Goal: Task Accomplishment & Management: Manage account settings

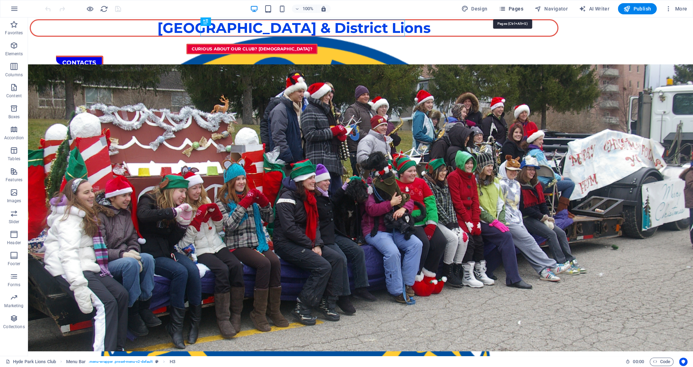
click at [512, 9] on span "Pages" at bounding box center [511, 8] width 24 height 7
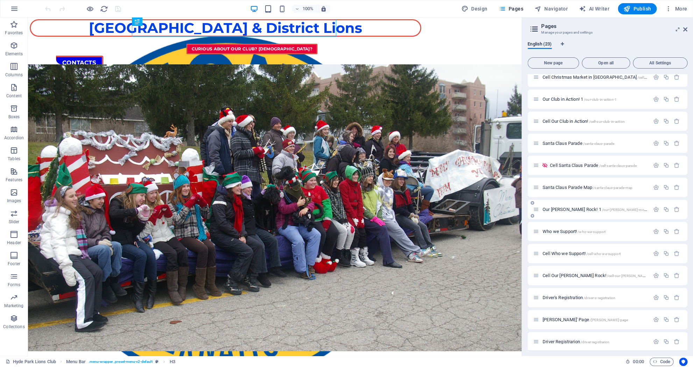
scroll to position [231, 0]
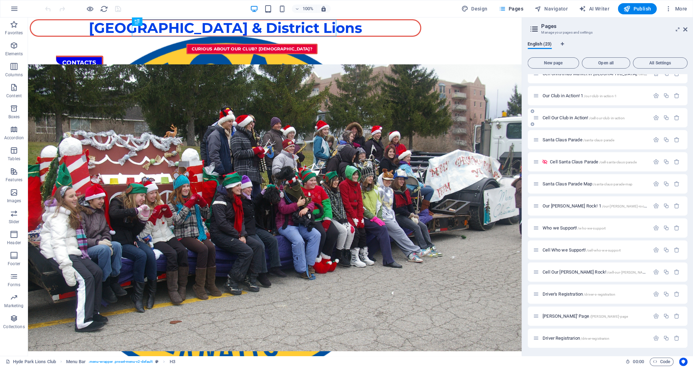
drag, startPoint x: 581, startPoint y: 117, endPoint x: 583, endPoint y: 114, distance: 3.6
click at [583, 114] on div "Cell Our Club in Action! /cell-our-club-in-action" at bounding box center [591, 118] width 116 height 8
click at [574, 118] on span "Cell Our Club in Action! /cell-our-club-in-action" at bounding box center [584, 117] width 82 height 5
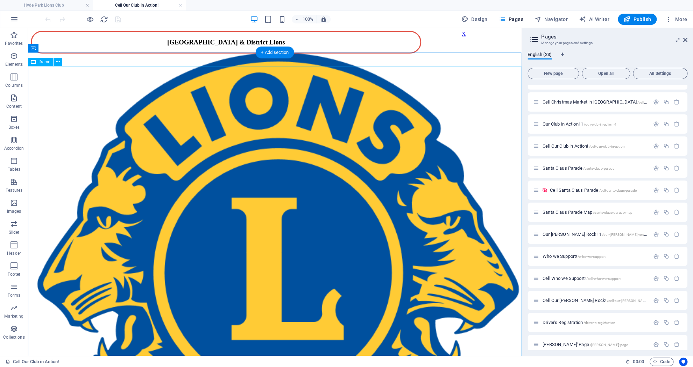
scroll to position [0, 0]
click at [208, 47] on icon at bounding box center [208, 48] width 4 height 7
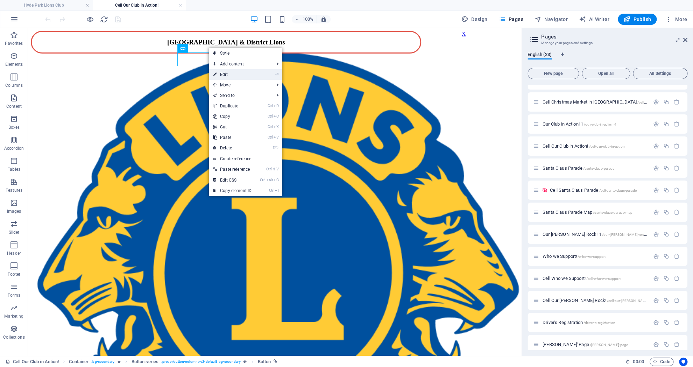
click at [242, 74] on link "⏎ Edit" at bounding box center [232, 74] width 47 height 10
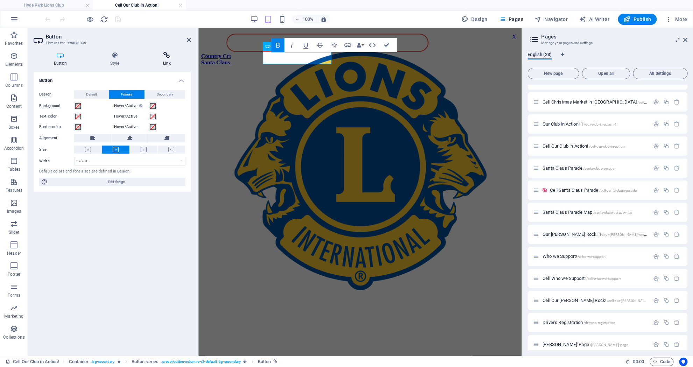
click at [167, 60] on h4 "Link" at bounding box center [167, 59] width 49 height 15
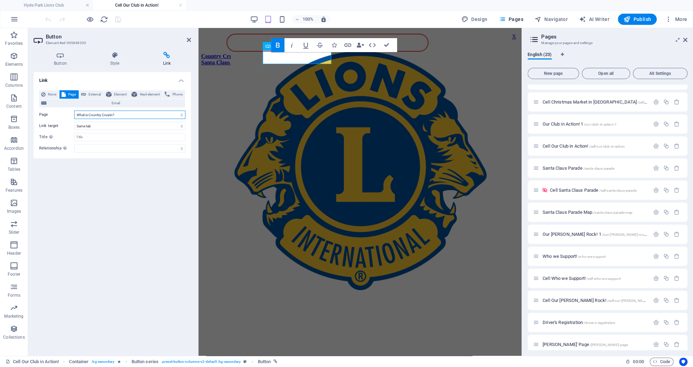
click at [74, 111] on select "Hyde Park Lions Club Hyde Park Lions Club (Parade) Curious about Our Club? Cell…" at bounding box center [129, 115] width 111 height 8
select select "5"
click option "Cell What is Country Cruizin? 1" at bounding box center [0, 0] width 0 height 0
click at [383, 59] on div "Santa Claus Parade in Hyde Park" at bounding box center [360, 62] width 318 height 6
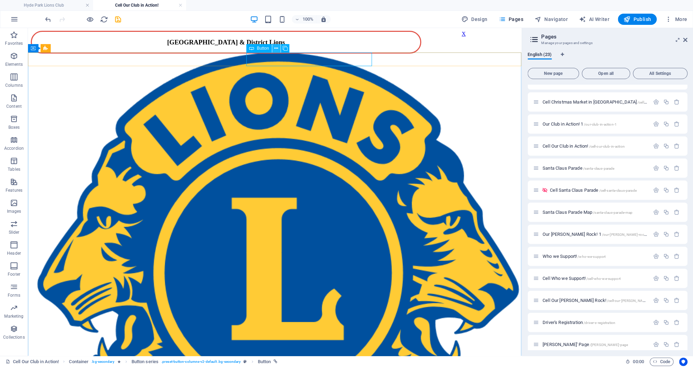
click at [276, 47] on icon at bounding box center [276, 48] width 4 height 7
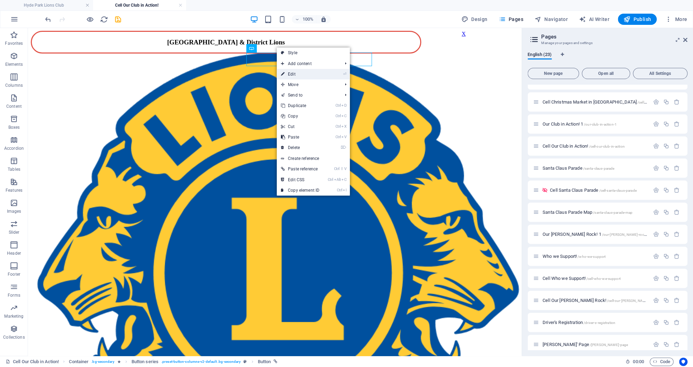
click at [298, 72] on link "⏎ Edit" at bounding box center [300, 74] width 47 height 10
select select "13"
select select
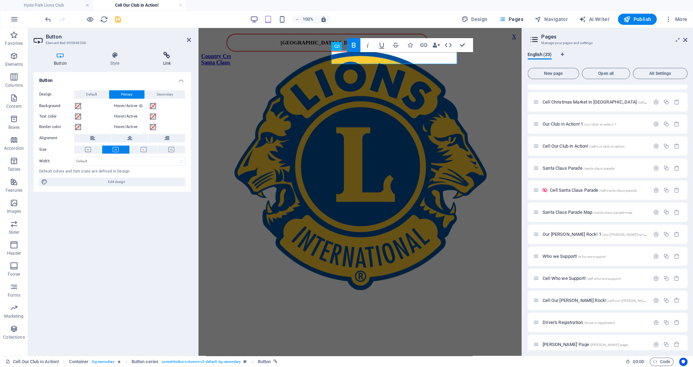
click at [164, 58] on icon at bounding box center [167, 55] width 49 height 7
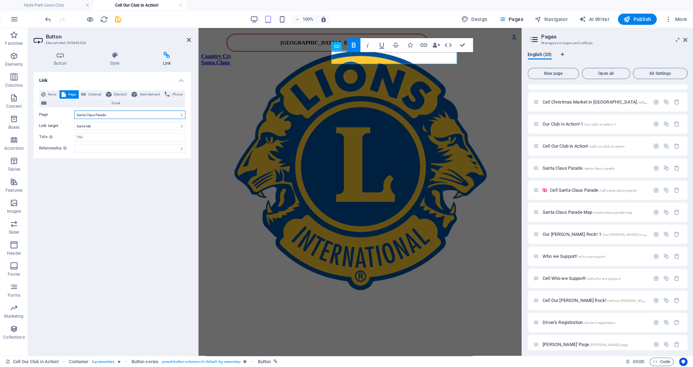
click at [74, 111] on select "Hyde Park Lions Club Hyde Park Lions Club (Parade) Curious about Our Club? Cell…" at bounding box center [129, 115] width 111 height 8
select select "14"
click option "Cell Santa Claus Parade" at bounding box center [0, 0] width 0 height 0
click at [119, 19] on icon "save" at bounding box center [118, 19] width 8 height 8
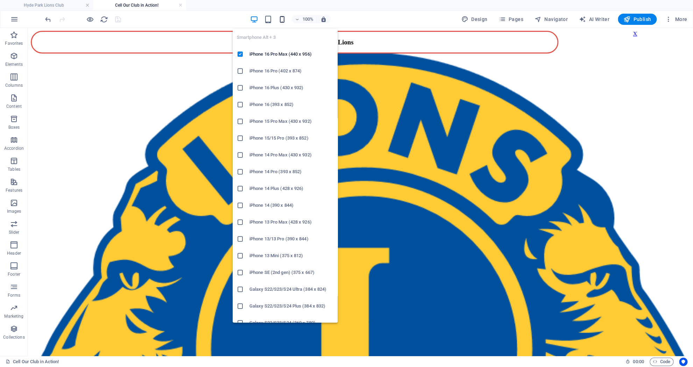
click at [284, 20] on icon "button" at bounding box center [282, 19] width 8 height 8
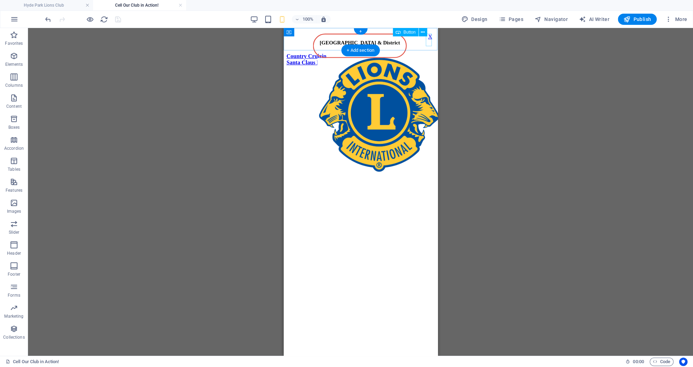
click at [431, 40] on div "X" at bounding box center [429, 37] width 4 height 6
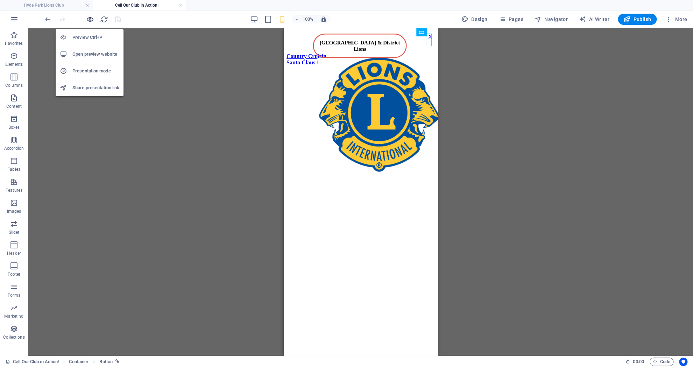
click at [91, 18] on icon "button" at bounding box center [90, 19] width 8 height 8
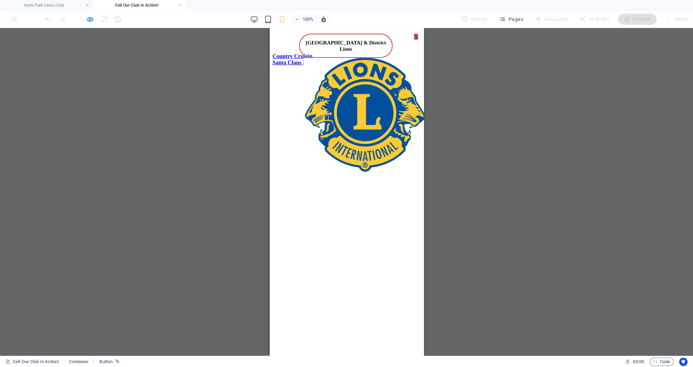
click at [414, 40] on link "X" at bounding box center [416, 37] width 4 height 6
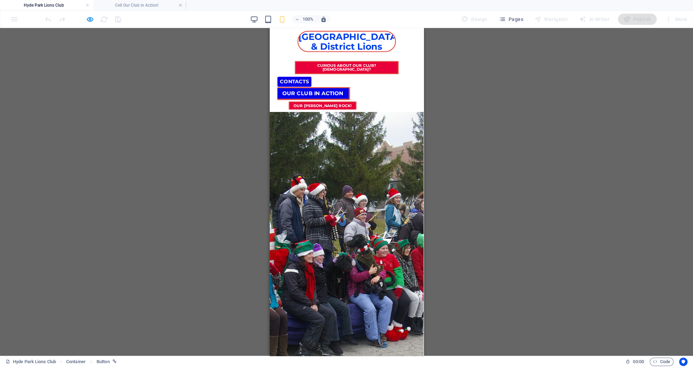
click at [350, 89] on link "Our Club in Action" at bounding box center [312, 93] width 75 height 13
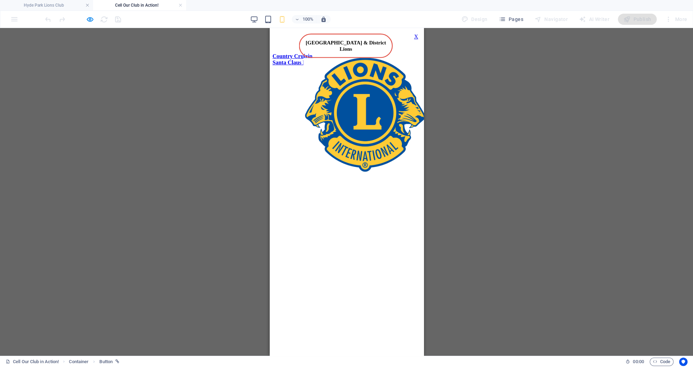
click at [312, 59] on strong "Country Cruizin" at bounding box center [292, 56] width 40 height 6
click at [342, 72] on div "Country Cruizin Features" at bounding box center [346, 69] width 148 height 6
click at [356, 72] on div "Country Cruizin Features" at bounding box center [346, 69] width 148 height 6
click at [361, 66] on div "Directions to Plunkett's Estate" at bounding box center [346, 62] width 148 height 6
click at [351, 57] on div "Boy Scouts" at bounding box center [346, 56] width 148 height 6
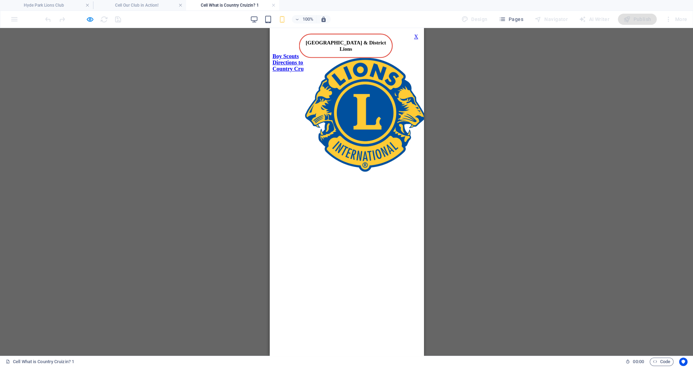
click at [416, 40] on div "X" at bounding box center [416, 37] width 4 height 6
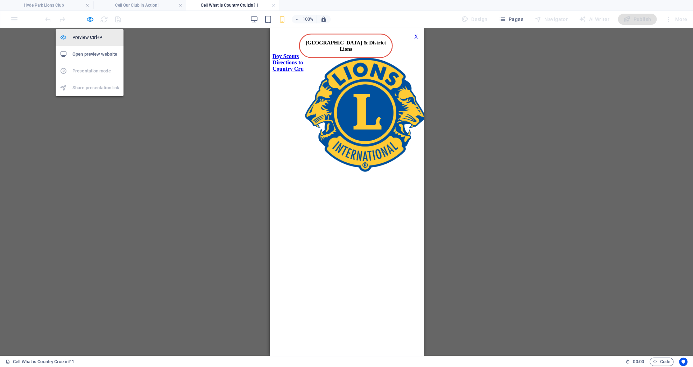
click at [88, 38] on h6 "Preview Ctrl+P" at bounding box center [95, 37] width 47 height 8
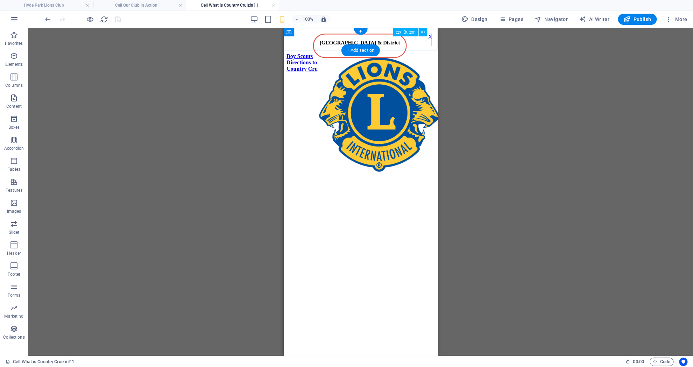
click at [428, 40] on div "X" at bounding box center [429, 37] width 4 height 6
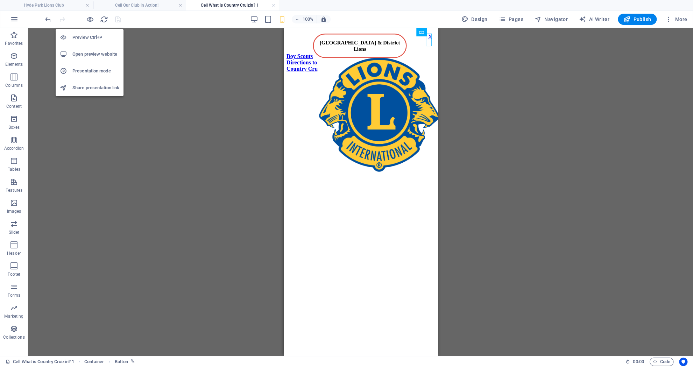
click at [100, 56] on h6 "Open preview website" at bounding box center [95, 54] width 47 height 8
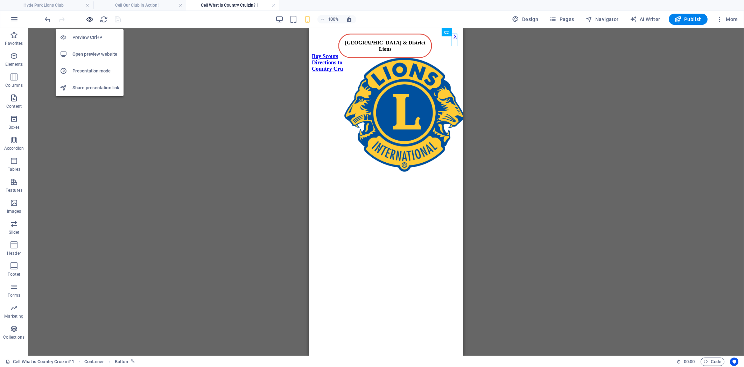
click at [91, 21] on icon "button" at bounding box center [90, 19] width 8 height 8
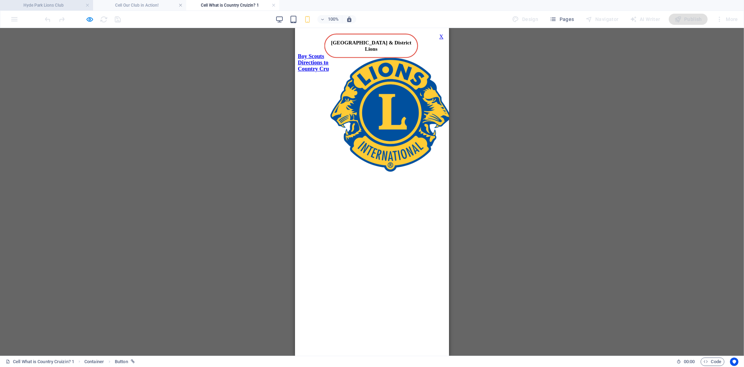
click at [71, 7] on h4 "Hyde Park Lions Club" at bounding box center [46, 5] width 93 height 8
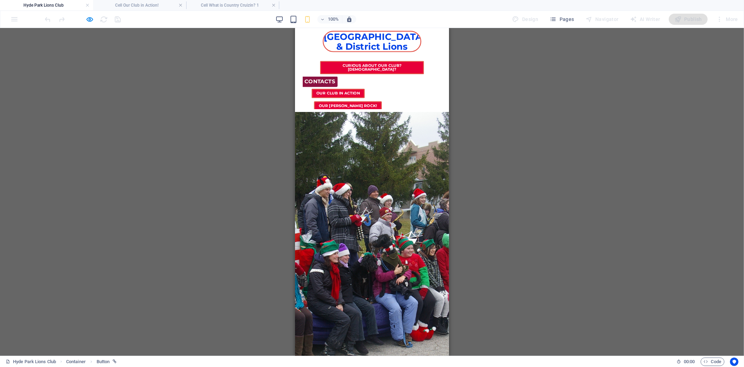
click at [337, 76] on link "Contacts" at bounding box center [320, 81] width 36 height 10
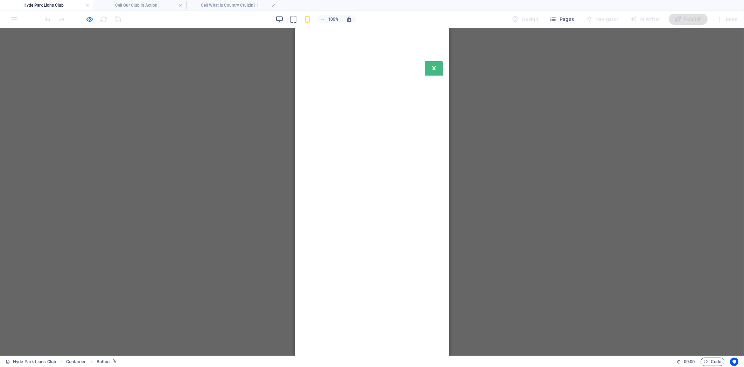
click at [430, 66] on link "X" at bounding box center [433, 68] width 19 height 15
click at [435, 71] on strong "X" at bounding box center [433, 68] width 4 height 7
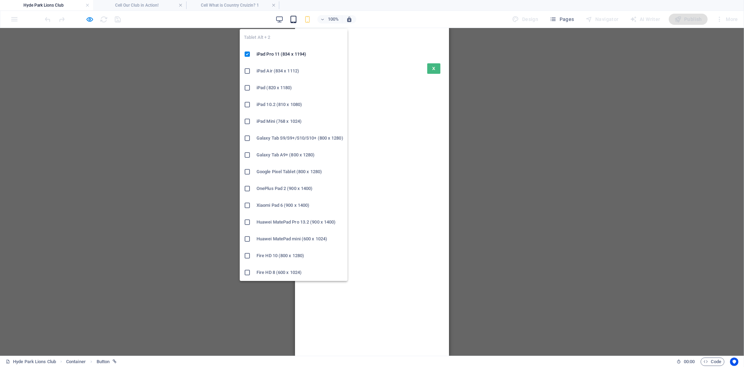
click at [294, 17] on icon "button" at bounding box center [293, 19] width 8 height 8
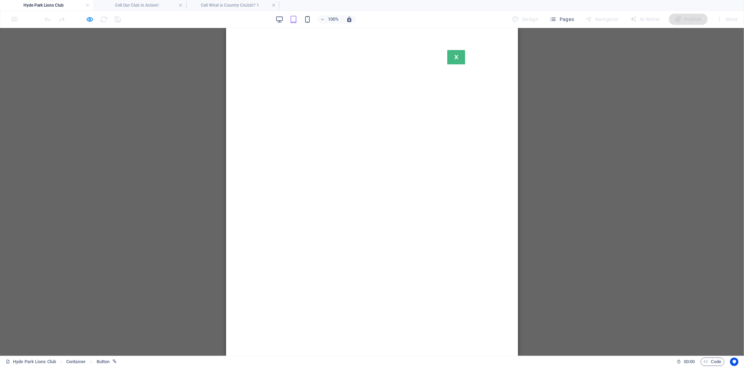
click at [446, 61] on link "X" at bounding box center [455, 57] width 19 height 15
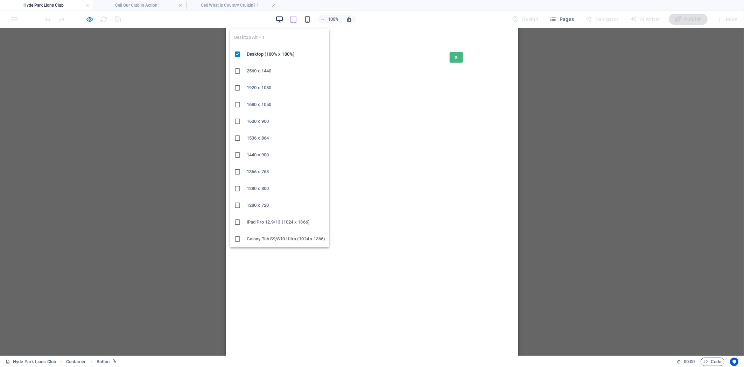
click at [279, 19] on icon "button" at bounding box center [279, 19] width 8 height 8
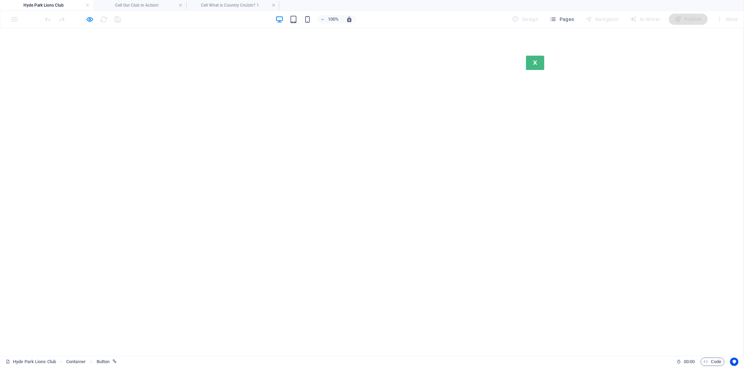
click at [535, 66] on strong "X" at bounding box center [535, 62] width 4 height 7
click at [94, 20] on icon "button" at bounding box center [90, 19] width 8 height 8
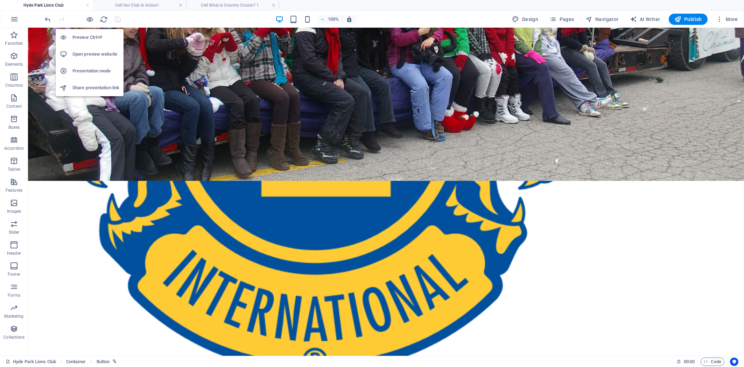
click at [93, 53] on h6 "Open preview website" at bounding box center [95, 54] width 47 height 8
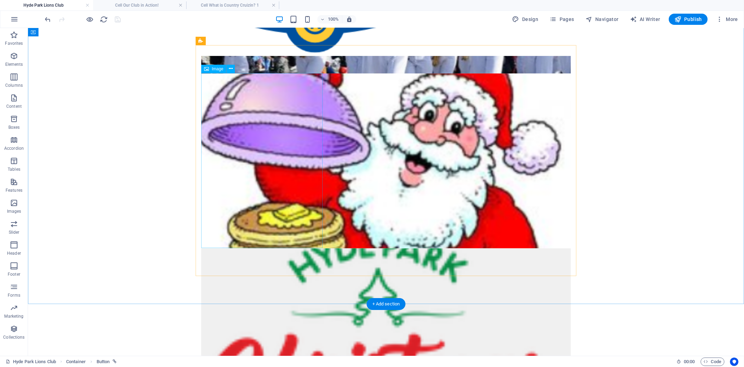
scroll to position [624, 0]
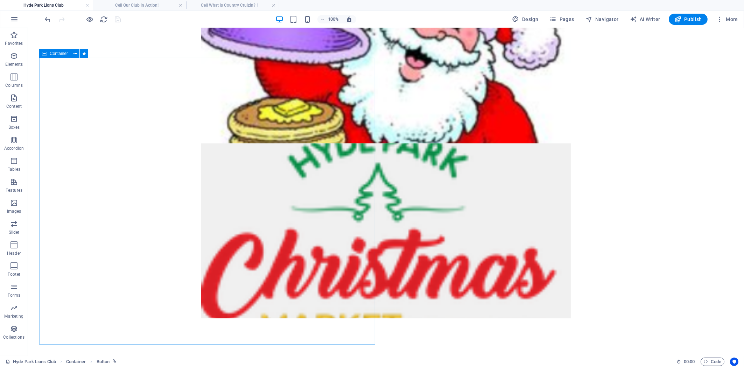
click at [50, 52] on span "Container" at bounding box center [59, 53] width 18 height 4
click at [77, 54] on icon at bounding box center [75, 53] width 4 height 7
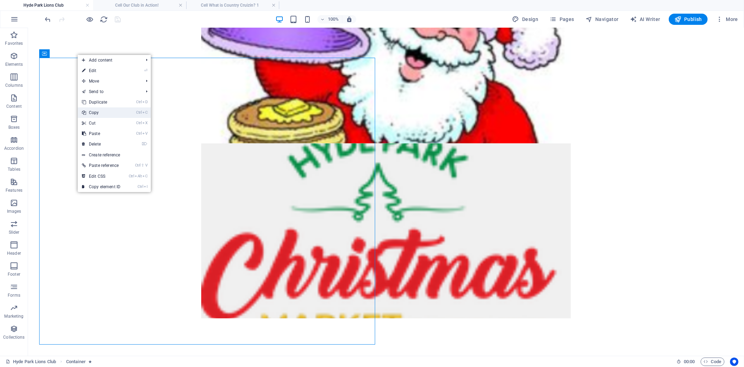
click at [109, 112] on link "Ctrl C Copy" at bounding box center [101, 112] width 47 height 10
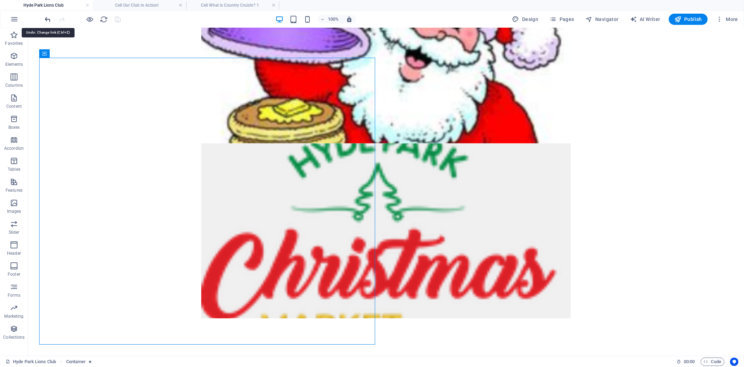
click at [46, 19] on icon "undo" at bounding box center [48, 19] width 8 height 8
click at [49, 20] on icon "undo" at bounding box center [48, 19] width 8 height 8
click at [49, 19] on icon "undo" at bounding box center [48, 19] width 8 height 8
click at [77, 54] on icon at bounding box center [75, 53] width 4 height 7
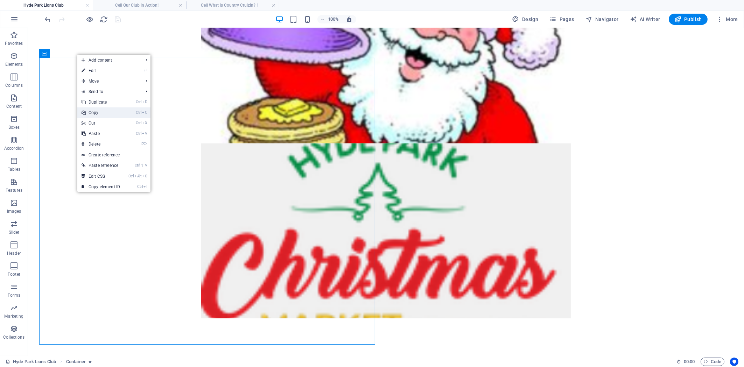
click at [104, 109] on link "Ctrl C Copy" at bounding box center [100, 112] width 47 height 10
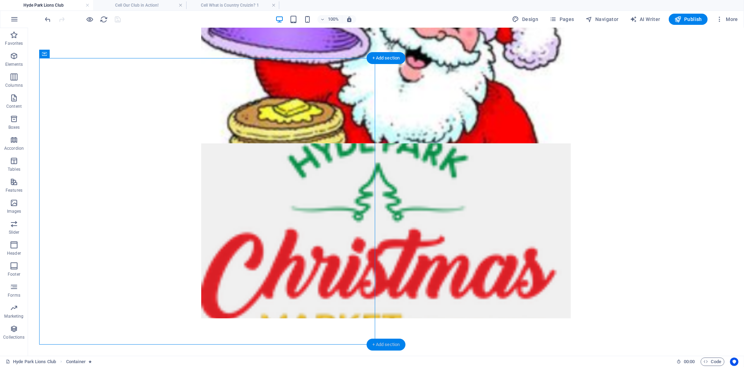
click at [377, 347] on div "+ Add section" at bounding box center [386, 345] width 39 height 12
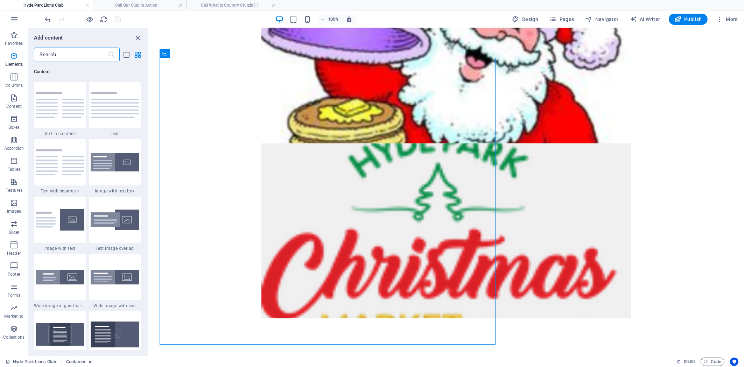
scroll to position [1237, 0]
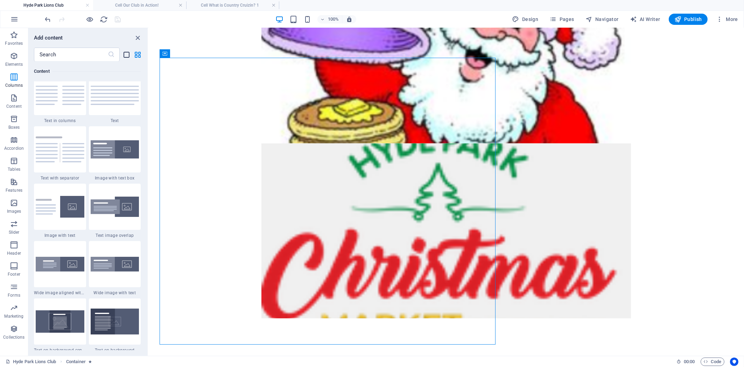
click at [125, 56] on icon "list-view" at bounding box center [127, 55] width 8 height 8
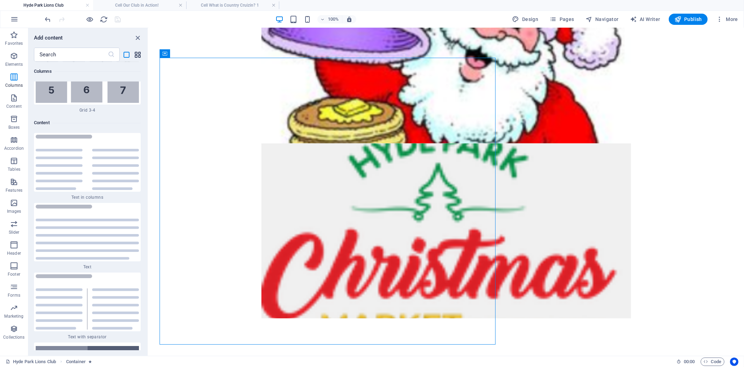
click at [137, 54] on icon "grid-view" at bounding box center [138, 55] width 8 height 8
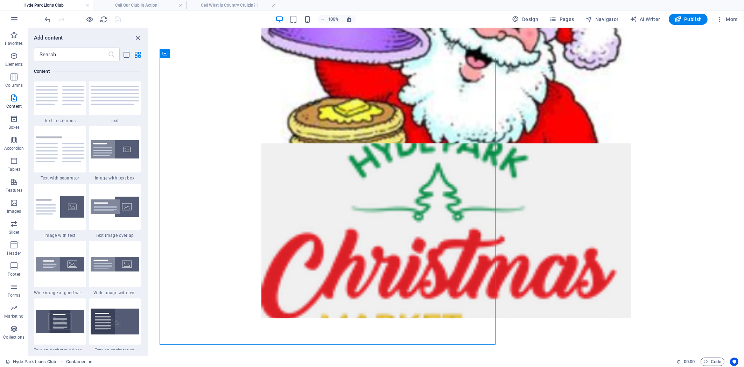
click at [195, 54] on icon at bounding box center [196, 53] width 4 height 7
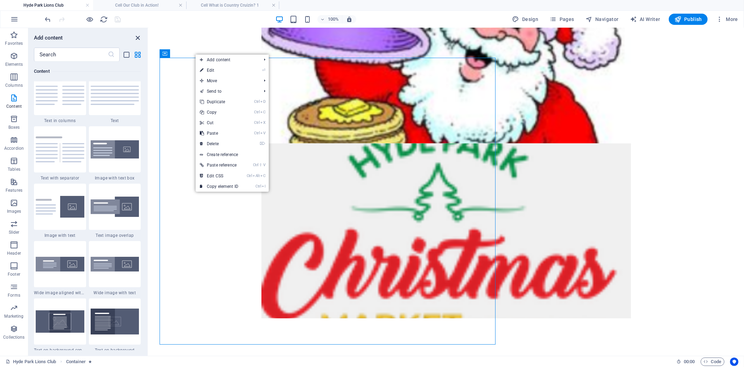
click at [138, 36] on icon "close panel" at bounding box center [138, 38] width 8 height 8
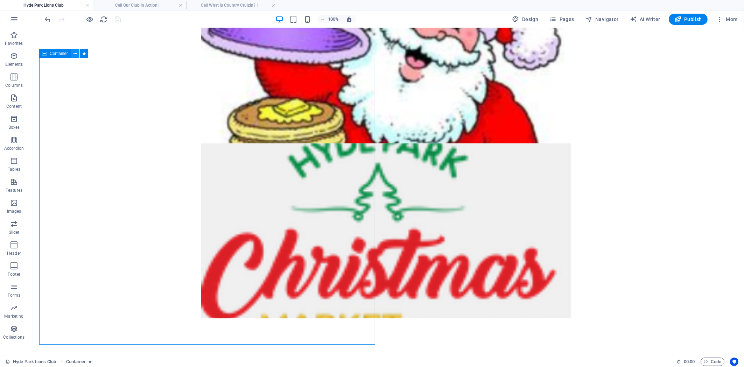
click at [77, 53] on icon at bounding box center [75, 53] width 4 height 7
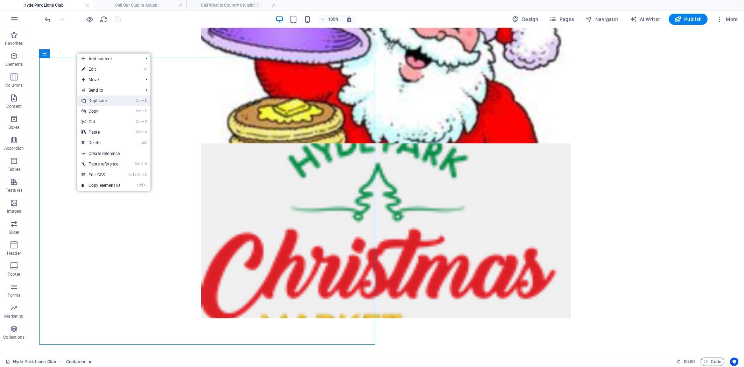
click at [107, 100] on link "Ctrl D Duplicate" at bounding box center [100, 101] width 47 height 10
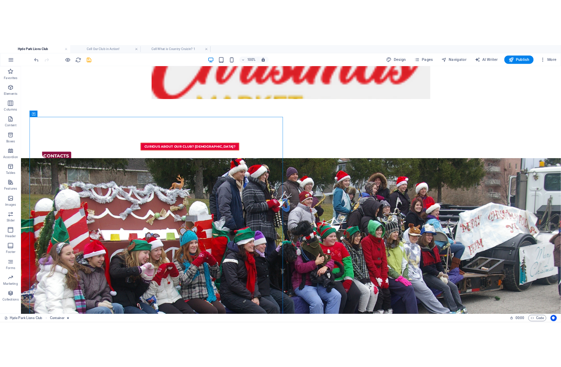
scroll to position [885, 0]
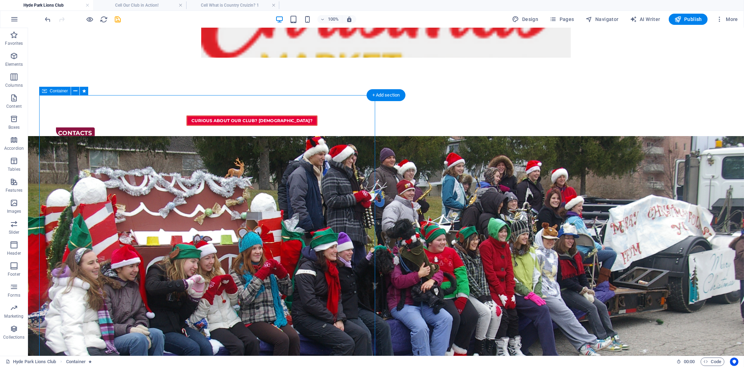
click at [73, 91] on icon at bounding box center [75, 90] width 4 height 7
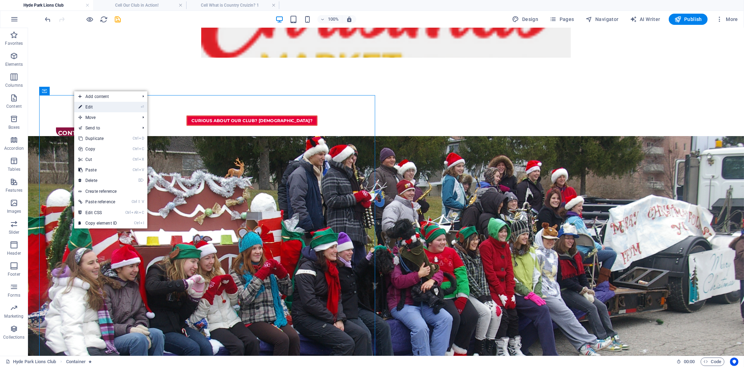
click at [86, 106] on link "⏎ Edit" at bounding box center [97, 107] width 47 height 10
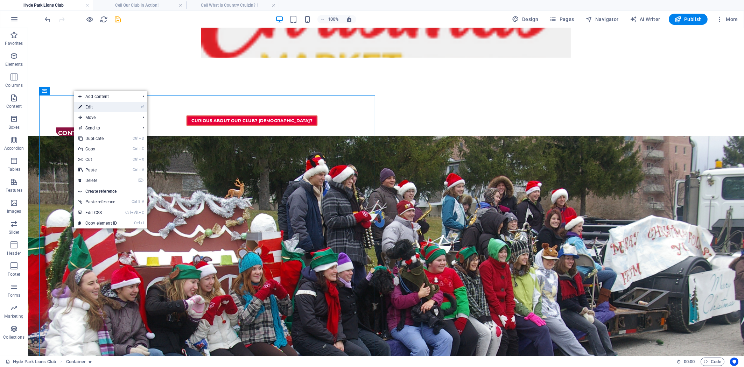
select select "rem"
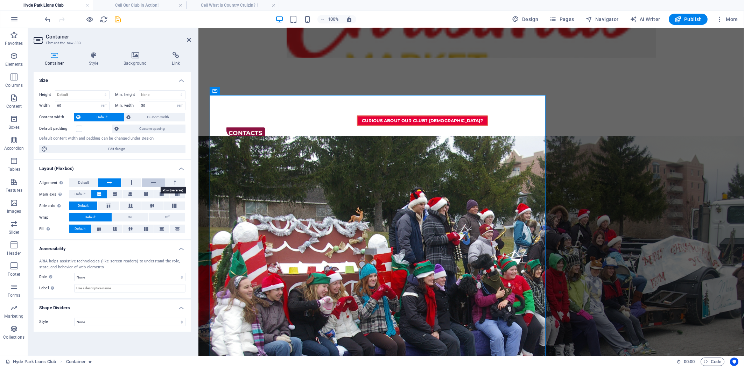
click at [152, 180] on icon at bounding box center [153, 182] width 5 height 8
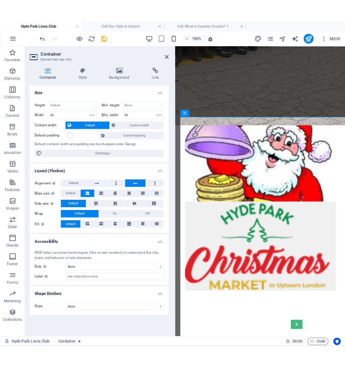
scroll to position [1850, 0]
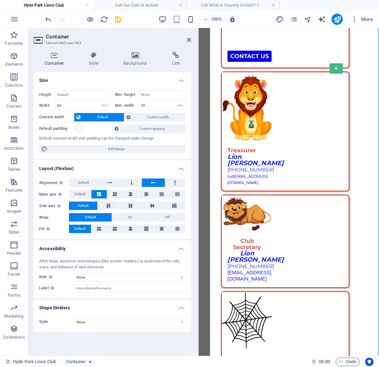
type input "80"
type input "0"
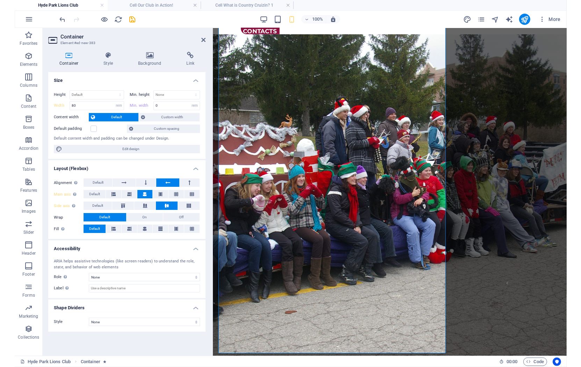
scroll to position [898, 0]
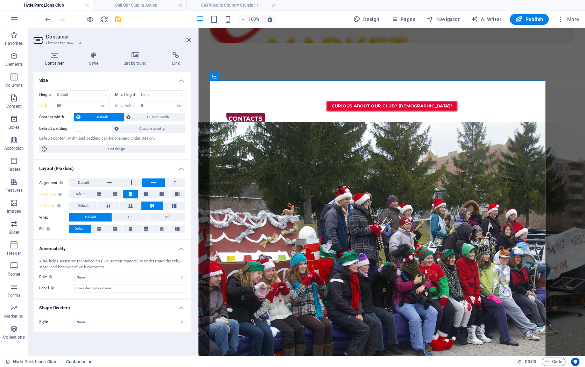
type input "60"
type input "50"
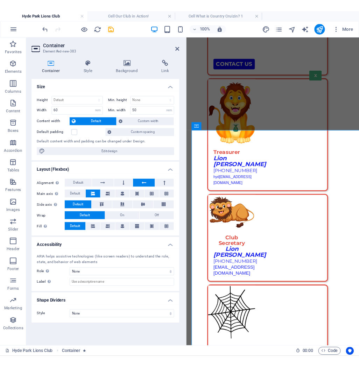
scroll to position [2, 0]
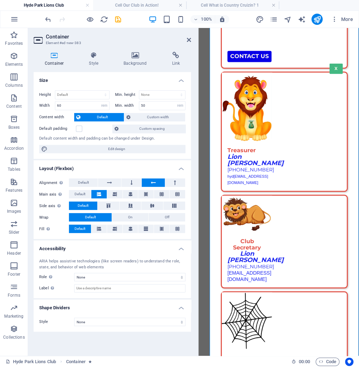
type input "80"
type input "0"
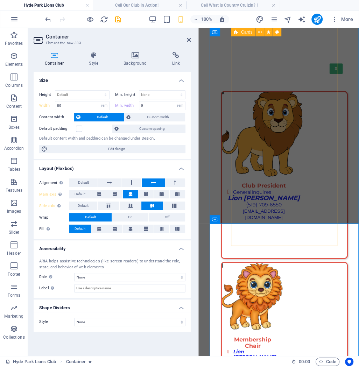
scroll to position [1515, 0]
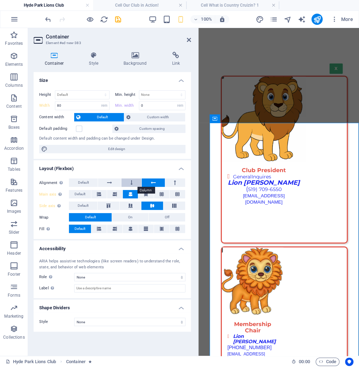
click at [133, 184] on button at bounding box center [131, 182] width 20 height 8
click at [63, 56] on icon at bounding box center [54, 55] width 41 height 7
click at [61, 56] on icon at bounding box center [54, 55] width 41 height 7
click at [47, 56] on icon at bounding box center [54, 55] width 41 height 7
click at [51, 56] on icon at bounding box center [54, 55] width 41 height 7
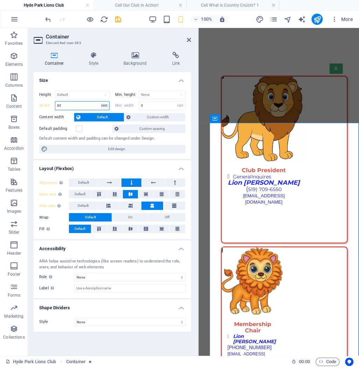
click at [99, 101] on select "Default px rem % em vh vw" at bounding box center [104, 105] width 10 height 8
select select "default"
click option "Default" at bounding box center [0, 0] width 0 height 0
type input "80"
select select "rem"
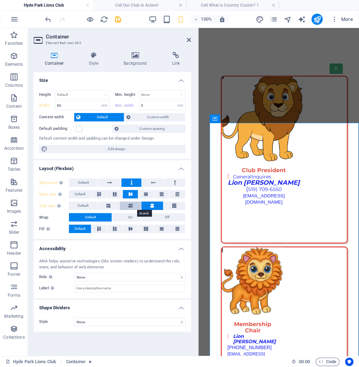
click at [128, 207] on button at bounding box center [131, 206] width 22 height 8
click at [111, 207] on button at bounding box center [109, 206] width 22 height 8
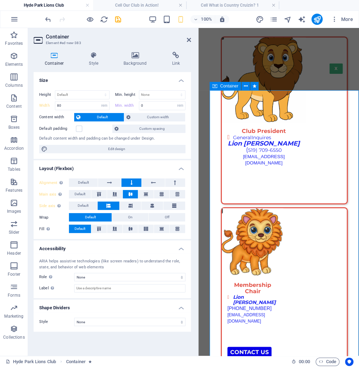
scroll to position [1589, 0]
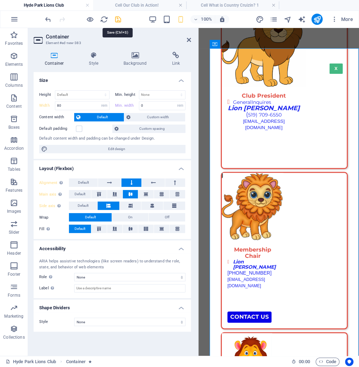
click at [116, 19] on icon "save" at bounding box center [118, 19] width 8 height 8
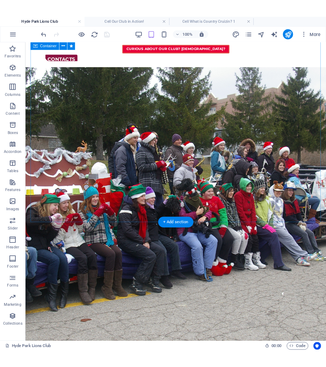
scroll to position [827, 0]
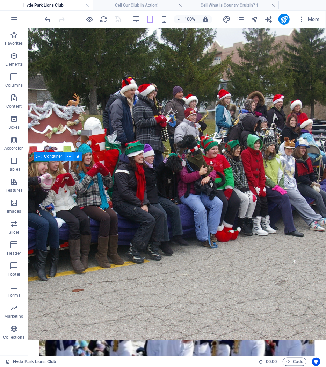
click at [70, 156] on icon at bounding box center [70, 156] width 4 height 7
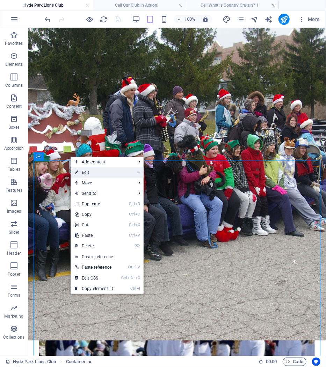
click at [95, 174] on link "⏎ Edit" at bounding box center [94, 172] width 47 height 10
select select "rem"
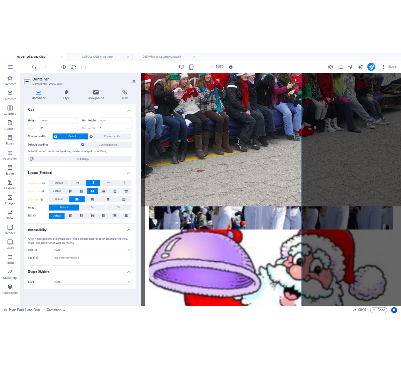
scroll to position [862, 0]
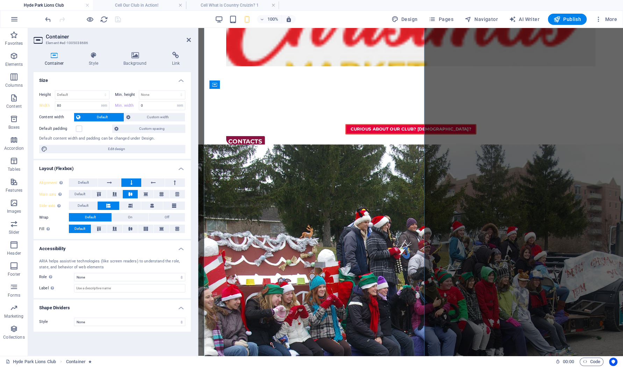
type input "60"
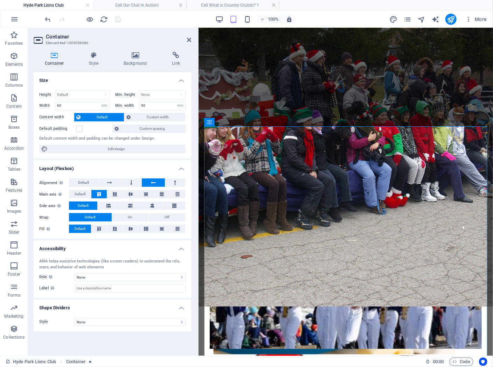
type input "0"
click at [111, 182] on icon at bounding box center [109, 182] width 5 height 8
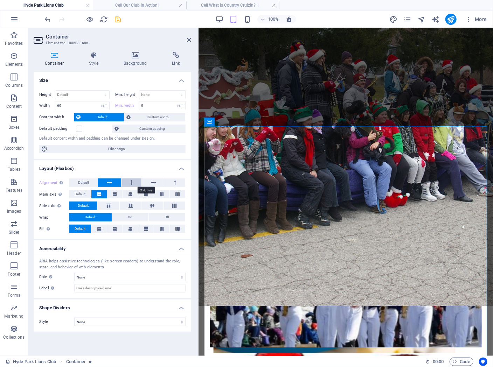
click at [130, 182] on button at bounding box center [131, 182] width 20 height 8
click at [108, 183] on icon at bounding box center [109, 182] width 5 height 8
click at [113, 193] on icon at bounding box center [115, 194] width 4 height 8
click at [127, 194] on button at bounding box center [130, 194] width 15 height 8
click at [100, 196] on icon at bounding box center [99, 194] width 4 height 8
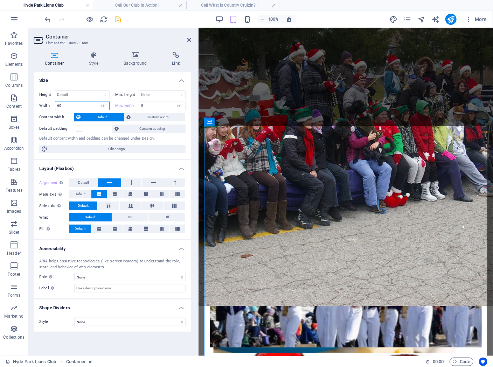
click at [85, 104] on input "60" at bounding box center [82, 105] width 54 height 8
click at [99, 101] on select "Default px rem % em vh vw" at bounding box center [104, 105] width 10 height 8
select select "default"
click option "Default" at bounding box center [0, 0] width 0 height 0
type input "60"
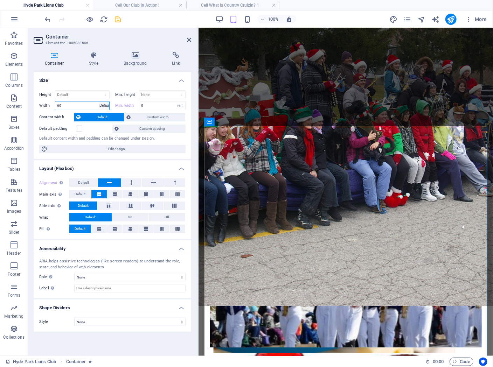
select select "rem"
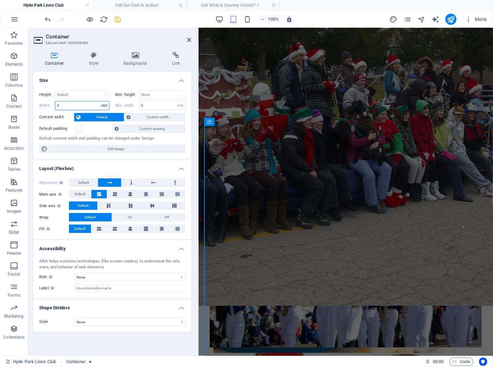
type input "0"
click at [99, 101] on select "Default px rem % em vh vw" at bounding box center [104, 105] width 10 height 8
select select "default"
click option "Default" at bounding box center [0, 0] width 0 height 0
type input "0"
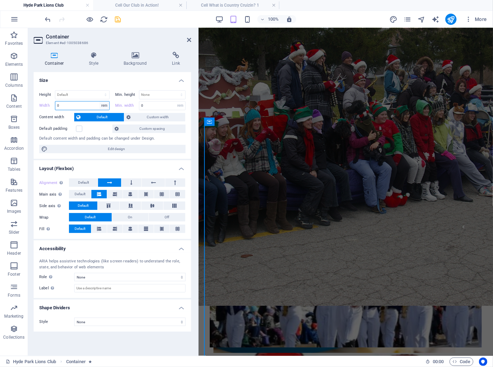
click at [99, 101] on select "Default px rem % em vh vw" at bounding box center [104, 105] width 10 height 8
select select "default"
click option "Default" at bounding box center [0, 0] width 0 height 0
type input "0"
click at [73, 103] on input "0" at bounding box center [82, 105] width 54 height 8
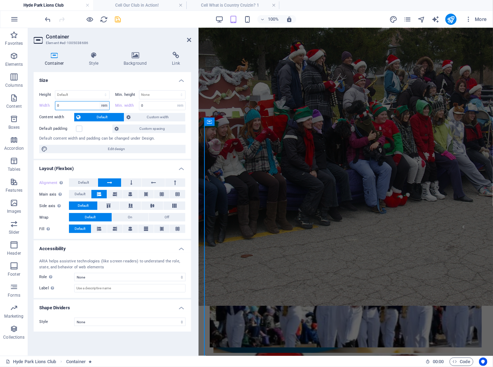
click at [99, 101] on select "Default px rem % em vh vw" at bounding box center [104, 105] width 10 height 8
click option "px" at bounding box center [0, 0] width 0 height 0
click at [99, 106] on input "0" at bounding box center [82, 105] width 54 height 8
click at [99, 101] on select "Default px rem % em vh vw" at bounding box center [104, 105] width 10 height 8
select select "default"
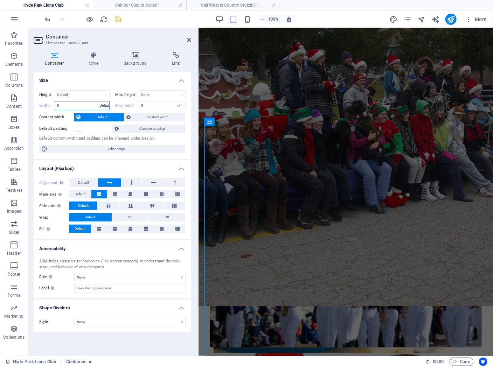
click option "Default" at bounding box center [0, 0] width 0 height 0
type input "0"
click at [99, 101] on select "Default px rem % em vh vw" at bounding box center [104, 105] width 10 height 8
select select "rem"
click option "rem" at bounding box center [0, 0] width 0 height 0
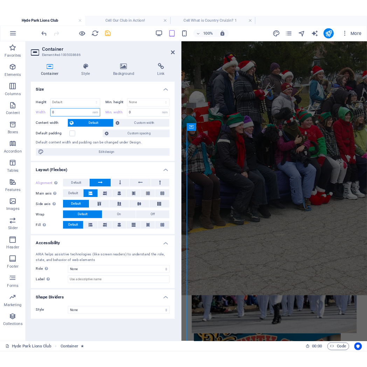
scroll to position [1850, 0]
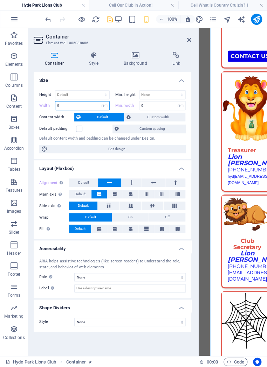
type input "80"
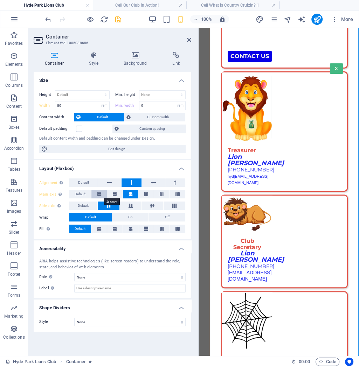
click at [97, 193] on icon at bounding box center [99, 194] width 4 height 8
click at [118, 193] on button at bounding box center [114, 194] width 15 height 8
click at [128, 194] on button at bounding box center [130, 194] width 15 height 8
click at [145, 194] on icon at bounding box center [146, 194] width 4 height 8
click at [111, 181] on icon at bounding box center [109, 182] width 5 height 8
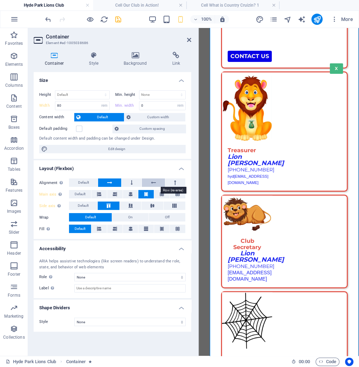
click at [150, 182] on button at bounding box center [153, 182] width 23 height 8
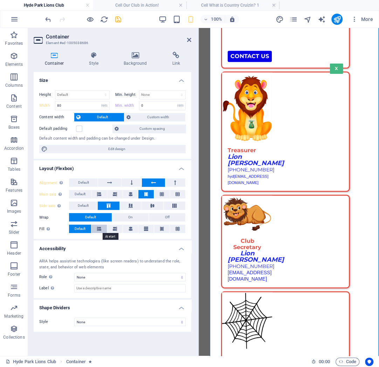
click at [100, 229] on icon at bounding box center [99, 229] width 4 height 8
click at [112, 228] on button at bounding box center [114, 229] width 15 height 8
click at [132, 230] on icon at bounding box center [130, 229] width 4 height 8
click at [146, 230] on icon at bounding box center [146, 229] width 4 height 8
click at [158, 229] on button at bounding box center [161, 229] width 15 height 8
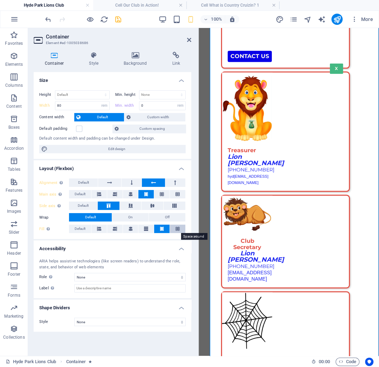
click at [179, 229] on icon at bounding box center [177, 229] width 4 height 8
click at [78, 229] on span "Default" at bounding box center [80, 229] width 11 height 8
click at [128, 205] on icon at bounding box center [130, 206] width 8 height 4
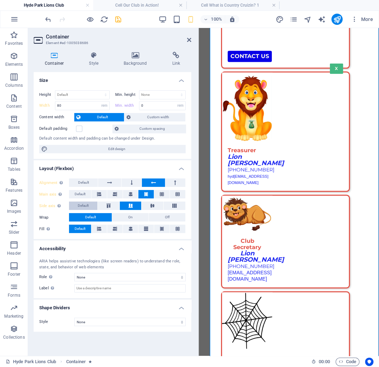
click at [83, 204] on span "Default" at bounding box center [83, 206] width 11 height 8
click at [82, 195] on span "Default" at bounding box center [80, 194] width 11 height 8
click at [81, 183] on span "Default" at bounding box center [83, 182] width 11 height 8
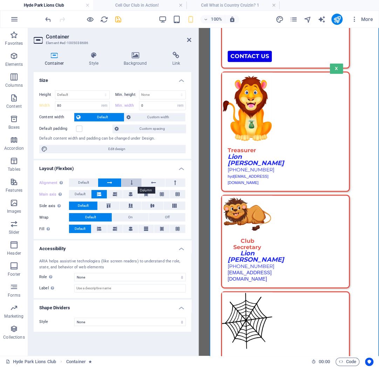
click at [132, 182] on icon at bounding box center [131, 182] width 2 height 8
click at [154, 183] on icon at bounding box center [153, 182] width 5 height 8
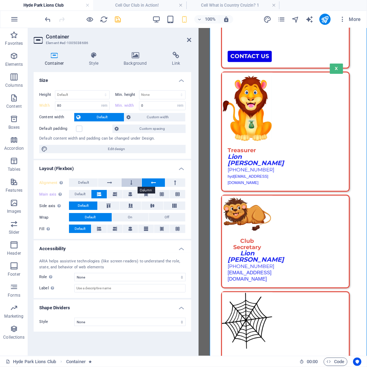
click at [130, 182] on button at bounding box center [131, 182] width 20 height 8
click at [101, 180] on button at bounding box center [109, 182] width 23 height 8
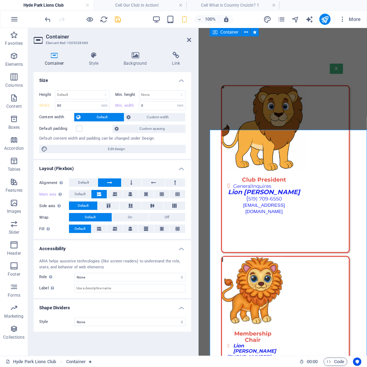
scroll to position [1478, 0]
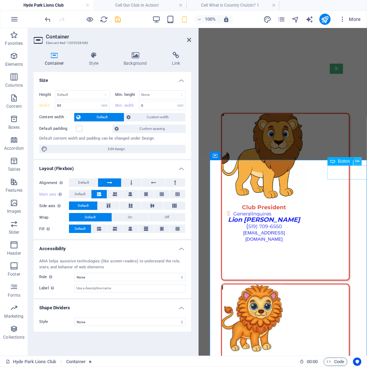
click at [359, 164] on icon at bounding box center [357, 161] width 4 height 7
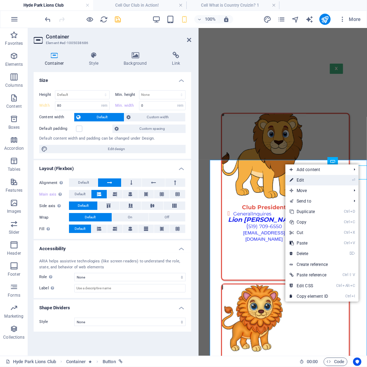
click at [318, 179] on link "⏎ Edit" at bounding box center [308, 180] width 47 height 10
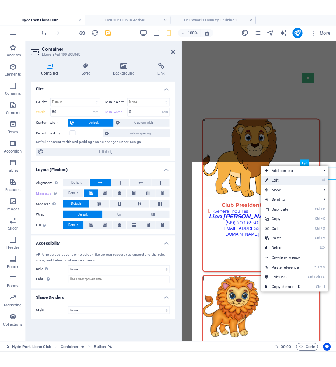
scroll to position [1458, 0]
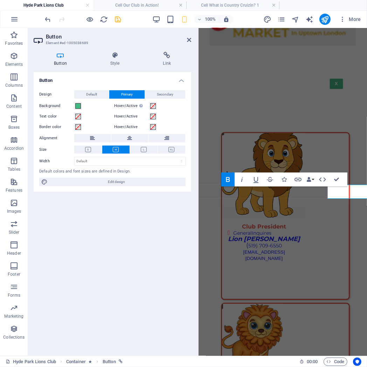
click at [62, 55] on icon at bounding box center [61, 55] width 54 height 7
click at [115, 63] on h4 "Style" at bounding box center [116, 59] width 53 height 15
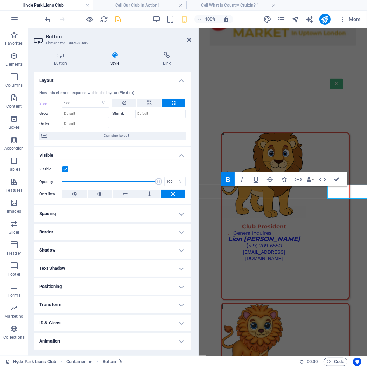
click at [93, 216] on h4 "Spacing" at bounding box center [112, 213] width 157 height 17
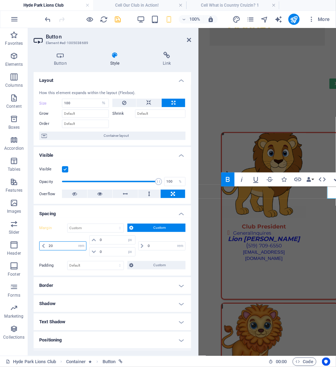
drag, startPoint x: 61, startPoint y: 246, endPoint x: 47, endPoint y: 246, distance: 14.0
click at [47, 246] on input "20" at bounding box center [66, 246] width 39 height 8
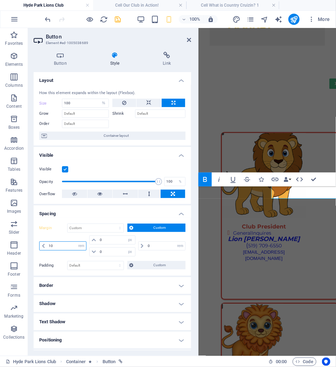
drag, startPoint x: 50, startPoint y: 246, endPoint x: 60, endPoint y: 246, distance: 9.8
click at [60, 246] on input "10" at bounding box center [66, 246] width 39 height 8
type input "15"
click at [92, 286] on h4 "Border" at bounding box center [112, 285] width 157 height 17
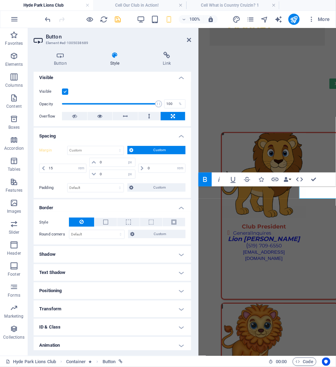
scroll to position [94, 0]
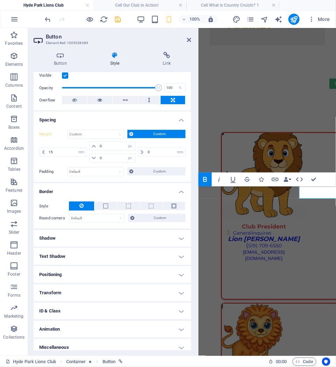
click at [99, 274] on h4 "Positioning" at bounding box center [112, 274] width 157 height 17
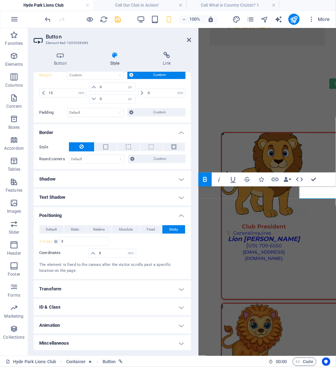
scroll to position [154, 0]
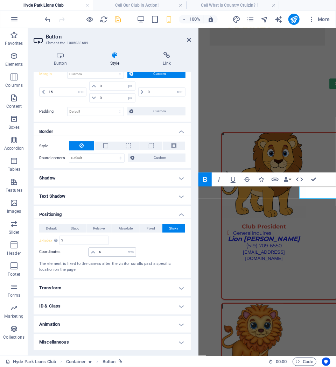
click at [92, 252] on icon at bounding box center [93, 252] width 4 height 4
click at [92, 251] on icon at bounding box center [93, 252] width 4 height 4
drag, startPoint x: 98, startPoint y: 250, endPoint x: 110, endPoint y: 252, distance: 12.4
click at [110, 252] on input "6" at bounding box center [116, 252] width 38 height 8
type input "4"
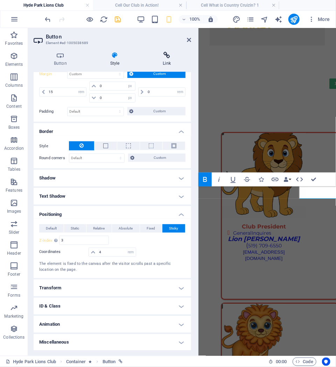
click at [169, 63] on h4 "Link" at bounding box center [167, 59] width 49 height 15
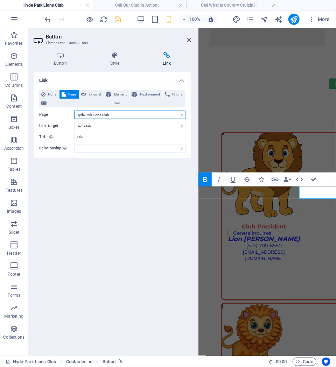
click at [74, 111] on select "Hyde Park Lions Club Hyde Park Lions Club (Parade) Curious about Our Club? Cell…" at bounding box center [129, 115] width 111 height 8
click at [119, 18] on icon "save" at bounding box center [118, 19] width 8 height 8
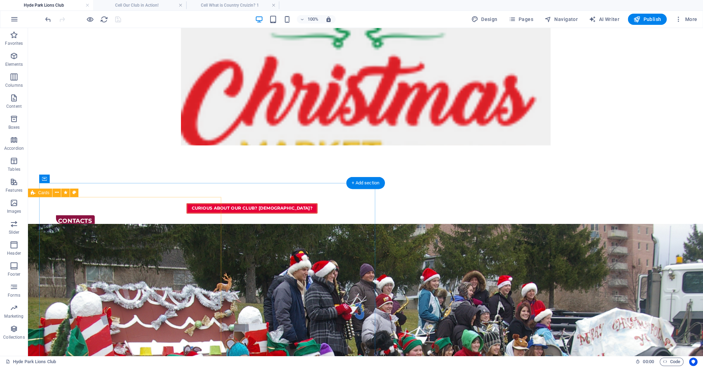
scroll to position [8, 0]
click at [75, 179] on icon at bounding box center [75, 178] width 4 height 7
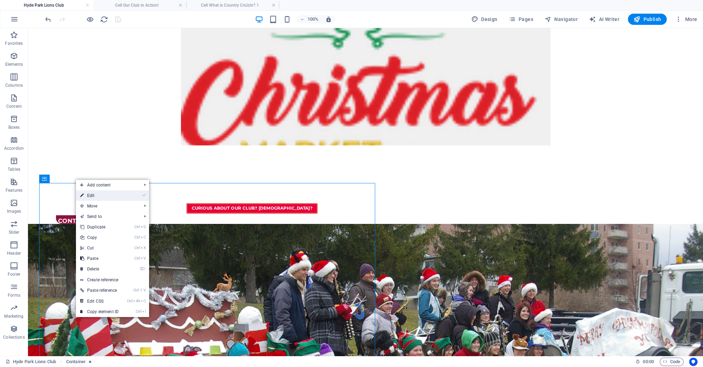
click at [86, 198] on link "⏎ Edit" at bounding box center [99, 195] width 47 height 10
select select "rem"
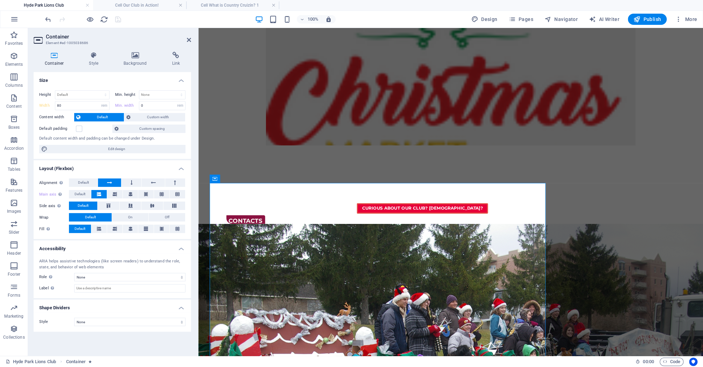
type input "60"
type input "50"
drag, startPoint x: 72, startPoint y: 106, endPoint x: 45, endPoint y: 104, distance: 27.3
click at [55, 104] on input "60" at bounding box center [82, 105] width 54 height 8
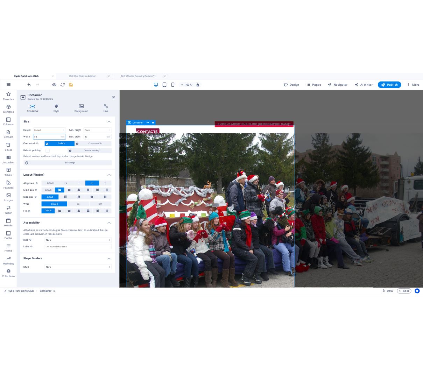
scroll to position [922, 0]
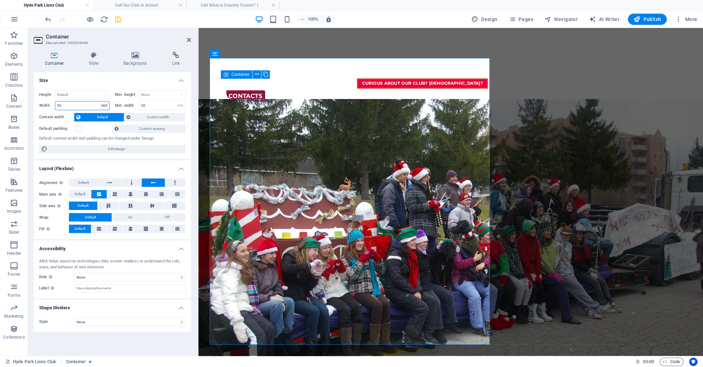
type input "50"
click at [99, 101] on select "Default px rem % em vh vw" at bounding box center [104, 105] width 10 height 8
select select "default"
click option "Default" at bounding box center [0, 0] width 0 height 0
select select "DISABLED_OPTION_VALUE"
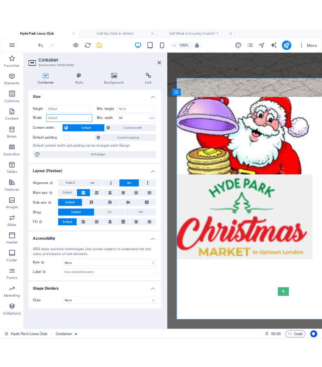
scroll to position [1850, 0]
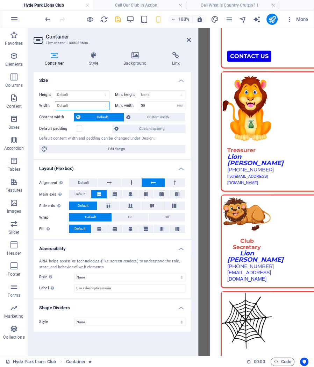
type input "80"
select select "rem"
type input "0"
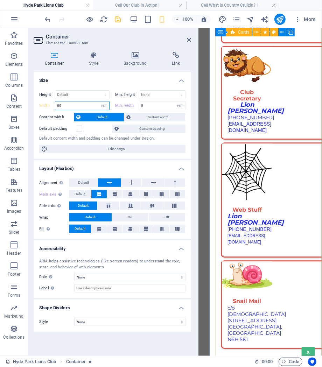
scroll to position [2073, 0]
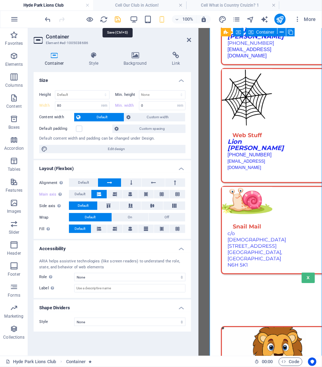
click at [114, 17] on icon "save" at bounding box center [118, 19] width 8 height 8
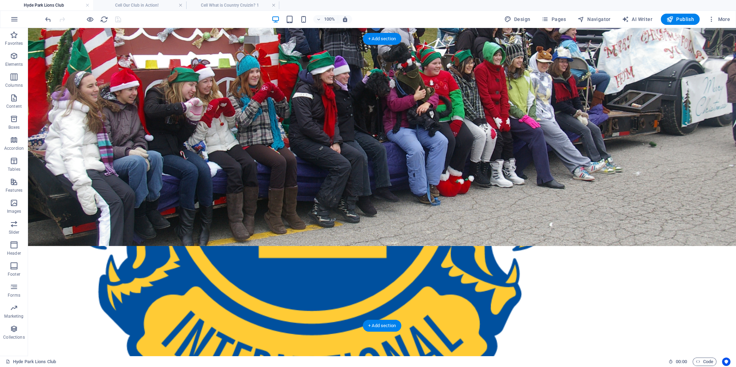
scroll to position [89, 0]
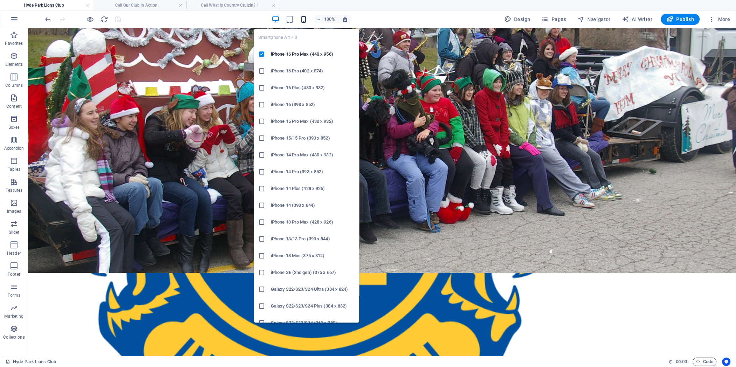
click at [303, 20] on icon "button" at bounding box center [303, 19] width 8 height 8
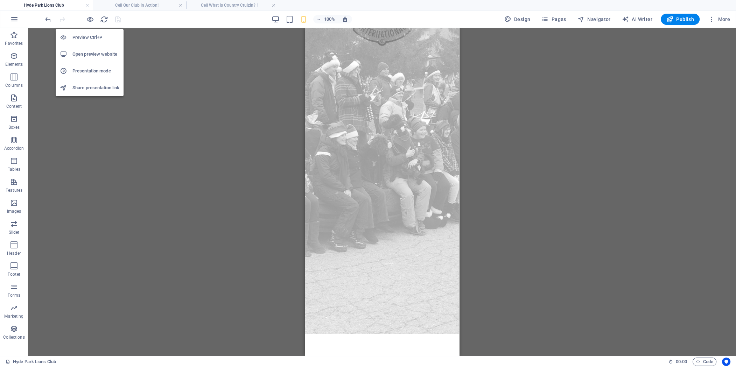
click at [96, 54] on h6 "Open preview website" at bounding box center [95, 54] width 47 height 8
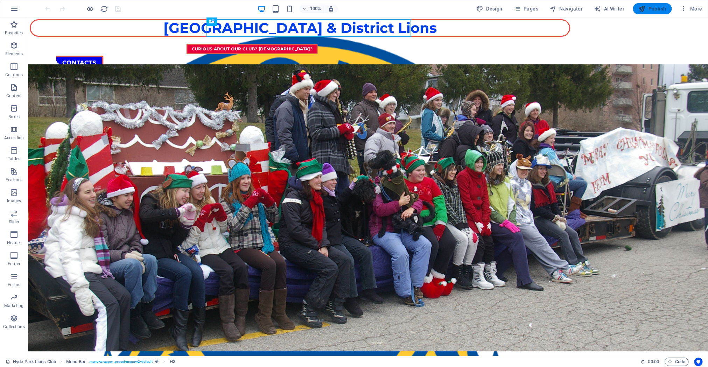
click at [648, 5] on button "Publish" at bounding box center [651, 8] width 39 height 11
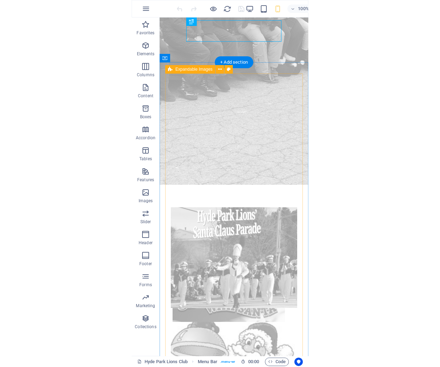
scroll to position [298, 0]
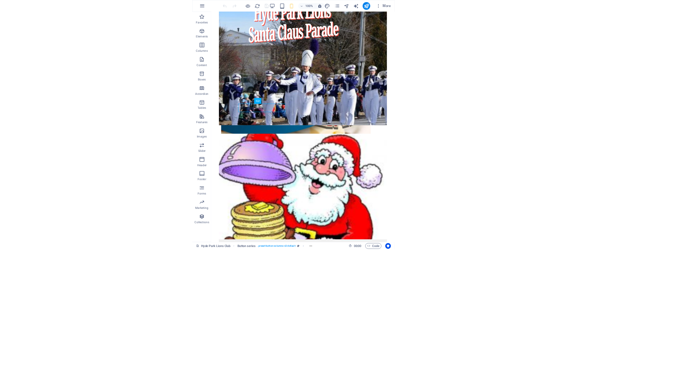
scroll to position [43, 0]
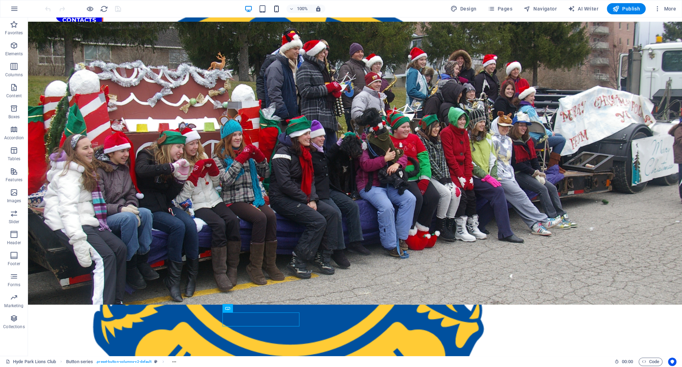
click at [276, 8] on icon "button" at bounding box center [277, 9] width 8 height 8
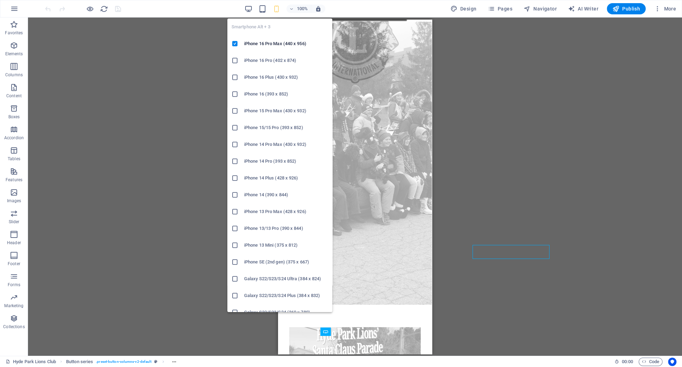
scroll to position [112, 0]
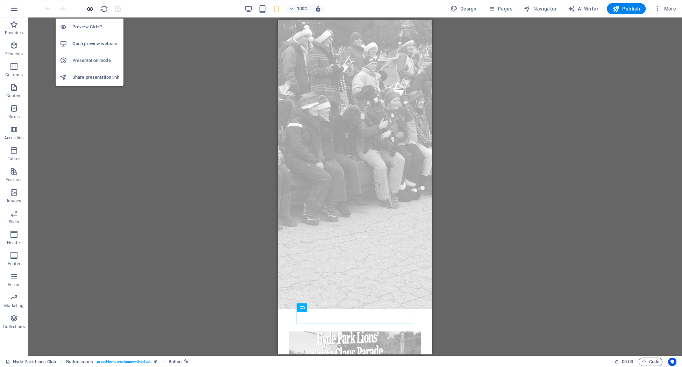
click at [88, 10] on icon "button" at bounding box center [90, 9] width 8 height 8
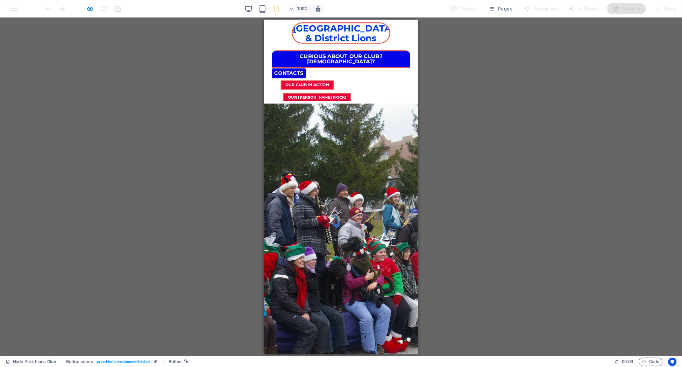
click at [336, 55] on link "Curious about our Club? [DEMOGRAPHIC_DATA]?" at bounding box center [341, 59] width 146 height 19
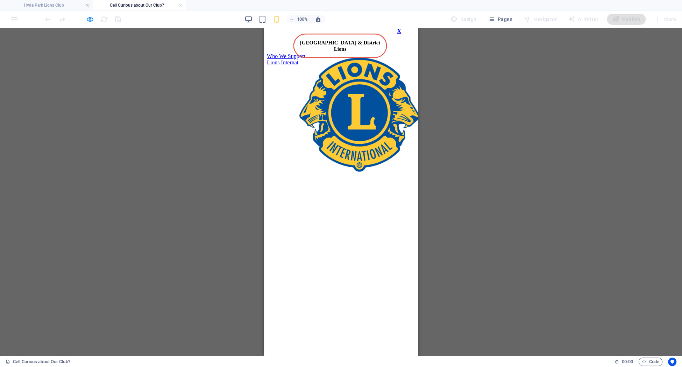
click at [313, 59] on div "Who We Support" at bounding box center [341, 56] width 148 height 6
click at [311, 57] on div "Who We Support" at bounding box center [341, 56] width 148 height 6
click at [398, 34] on div "X" at bounding box center [399, 31] width 4 height 6
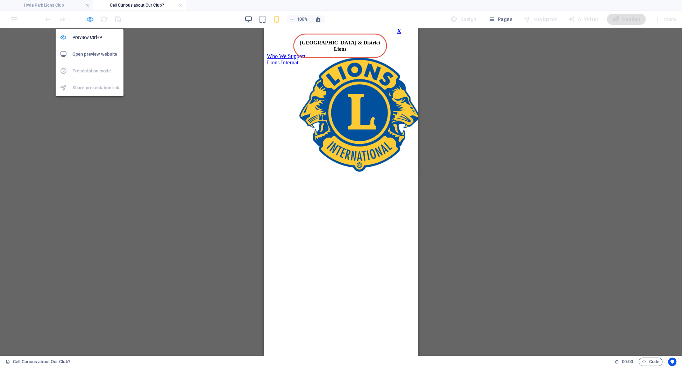
click at [90, 20] on icon "button" at bounding box center [90, 19] width 8 height 8
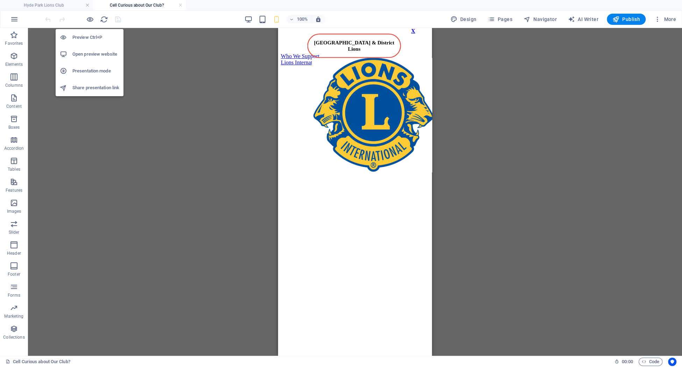
click at [93, 55] on h6 "Open preview website" at bounding box center [95, 54] width 47 height 8
